Goal: Transaction & Acquisition: Subscribe to service/newsletter

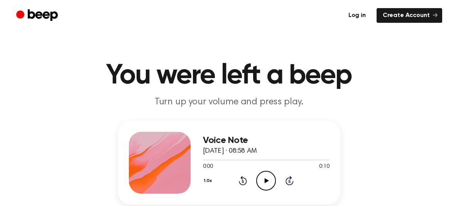
click at [356, 15] on link "Log in" at bounding box center [357, 15] width 30 height 15
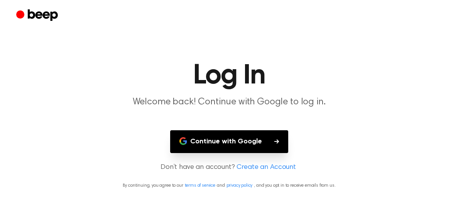
click at [223, 139] on button "Continue with Google" at bounding box center [229, 141] width 118 height 23
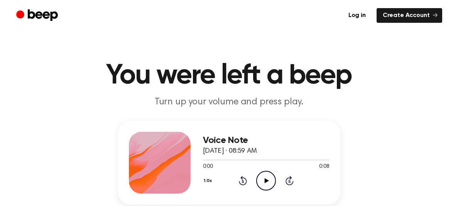
click at [265, 182] on icon at bounding box center [267, 180] width 4 height 5
click at [265, 182] on icon at bounding box center [265, 180] width 3 height 5
click at [265, 182] on icon at bounding box center [267, 180] width 4 height 5
click at [265, 182] on icon at bounding box center [265, 180] width 3 height 5
click at [265, 182] on icon at bounding box center [267, 180] width 4 height 5
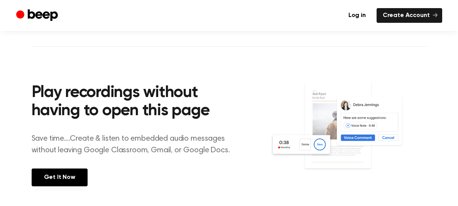
scroll to position [256, 0]
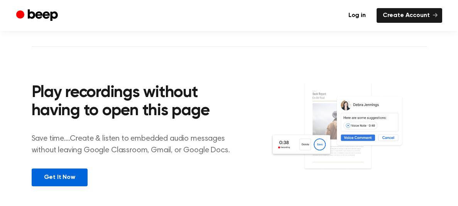
click at [68, 175] on link "Get It Now" at bounding box center [60, 177] width 56 height 18
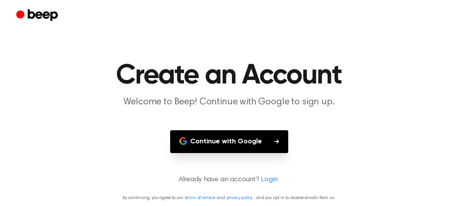
click at [230, 142] on button "Continue with Google" at bounding box center [229, 141] width 118 height 23
